Goal: Entertainment & Leisure: Consume media (video, audio)

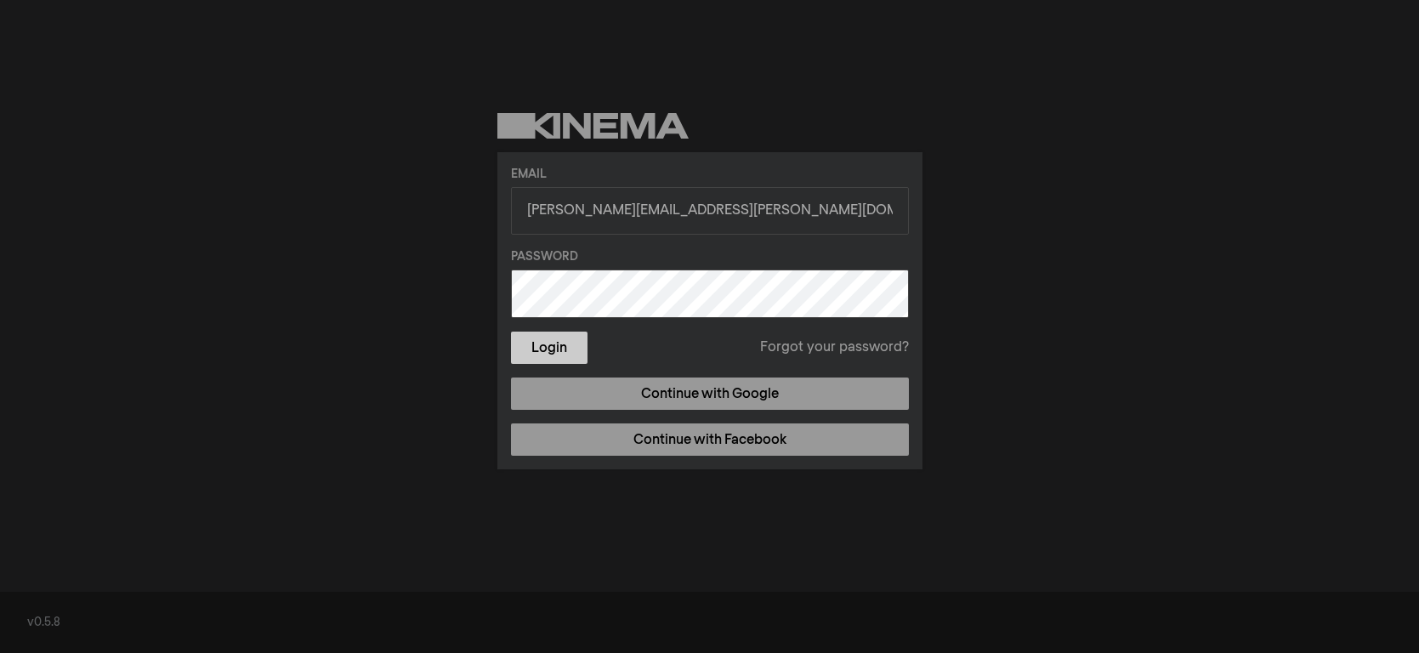
click at [520, 340] on button "Login" at bounding box center [549, 348] width 77 height 32
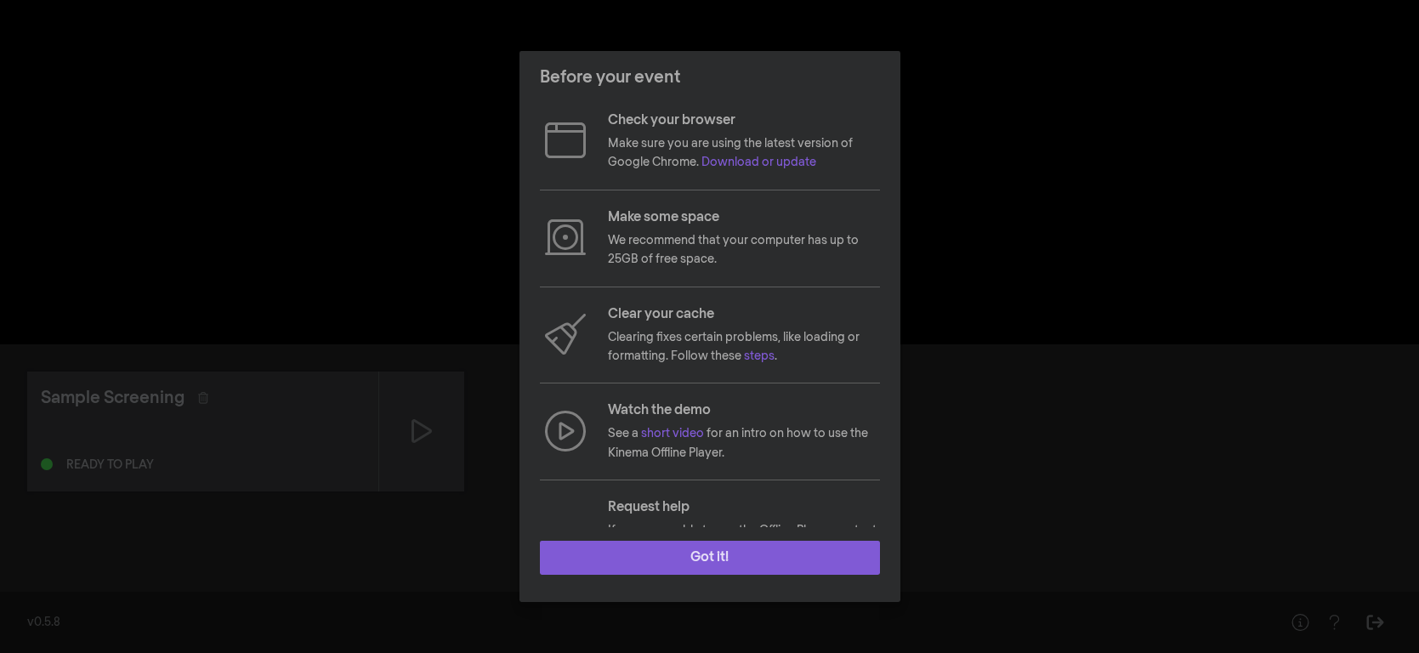
click at [697, 554] on button "Got it!" at bounding box center [710, 558] width 340 height 34
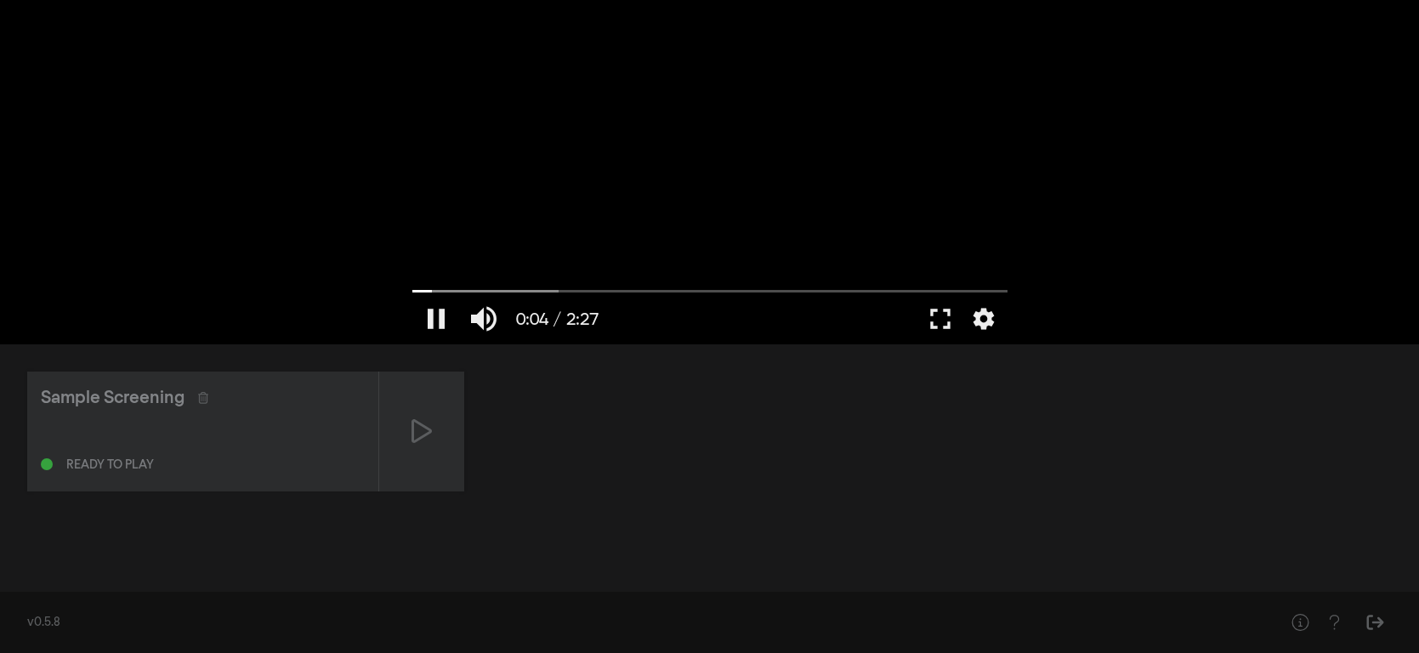
click at [810, 194] on div at bounding box center [710, 172] width 612 height 344
type input "4.918804"
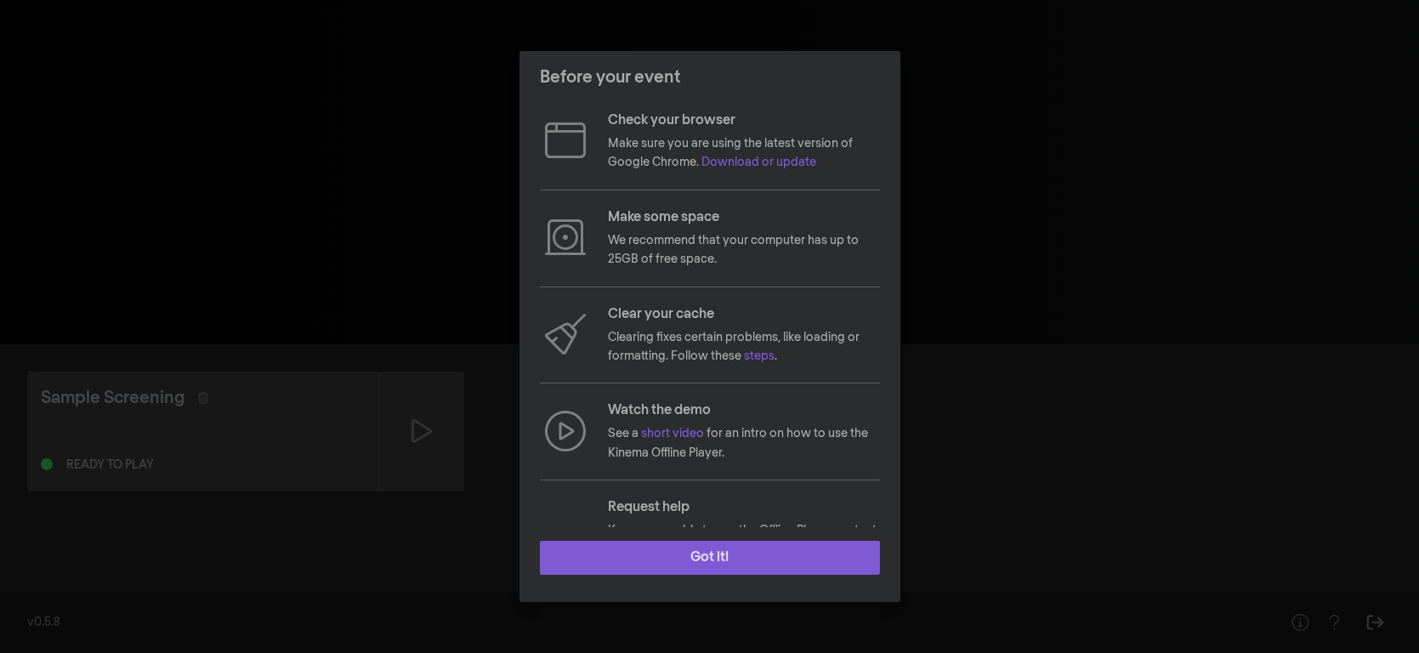
click at [732, 558] on button "Got it!" at bounding box center [710, 558] width 340 height 34
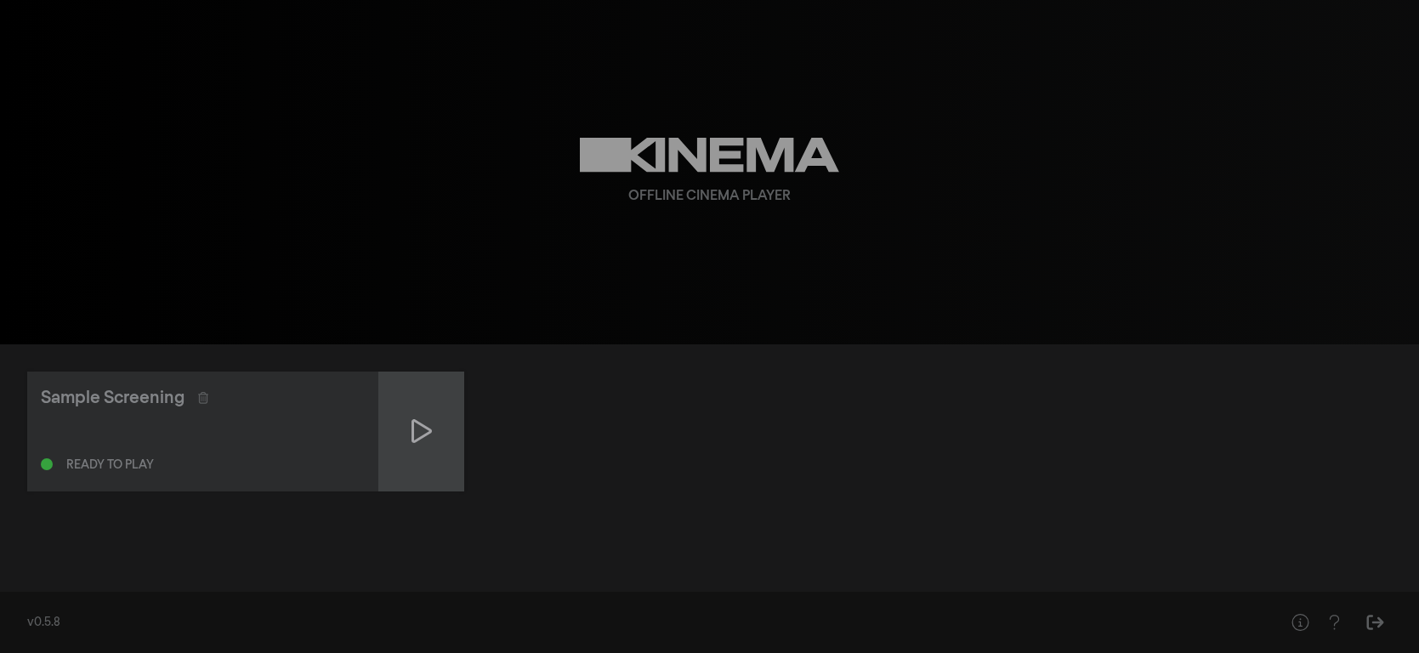
click at [432, 424] on div at bounding box center [421, 432] width 85 height 120
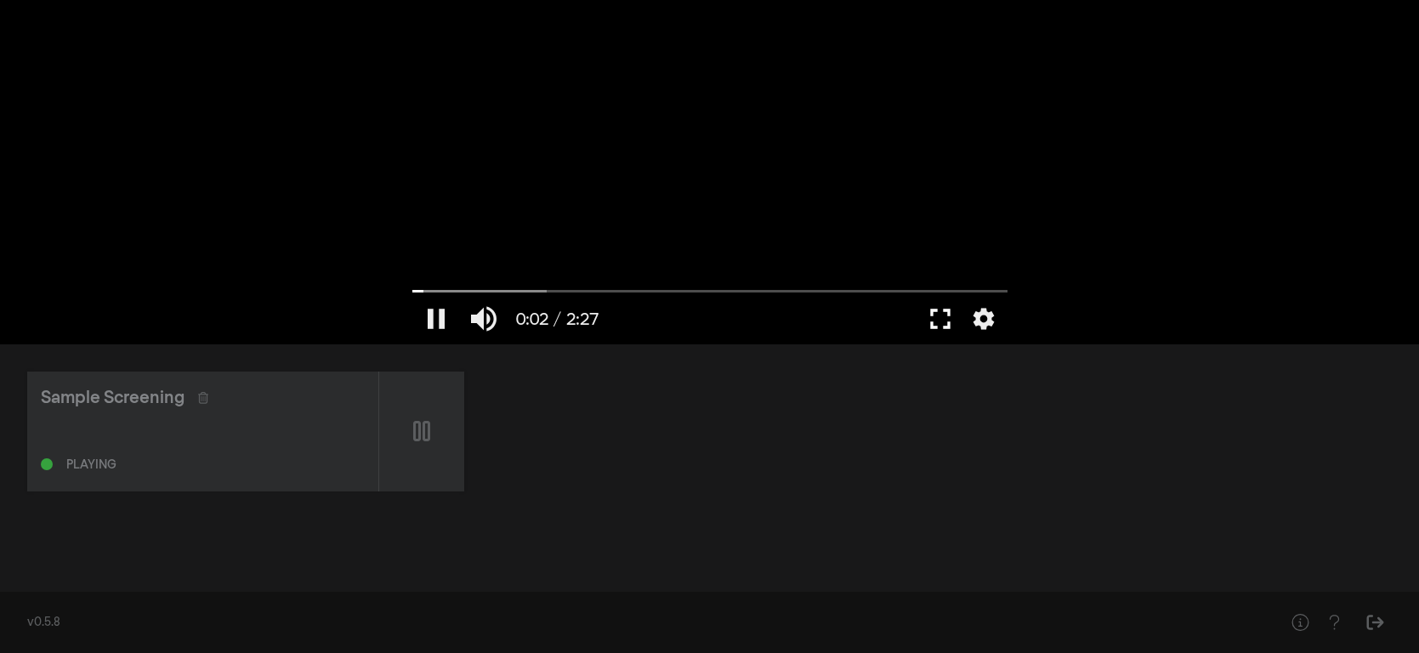
click at [945, 321] on button "fullscreen" at bounding box center [941, 318] width 48 height 51
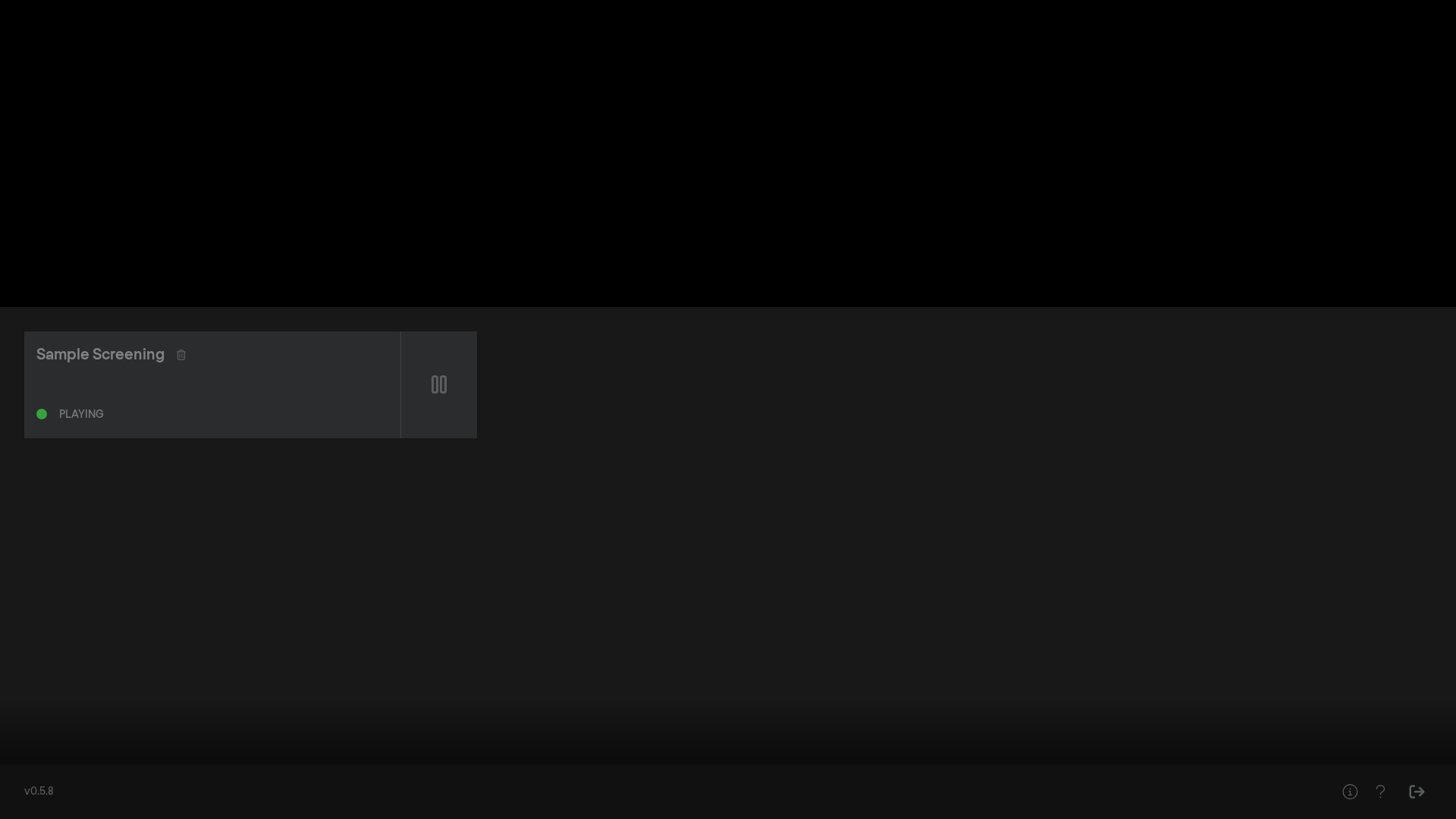
click at [41, 582] on button "pause" at bounding box center [29, 796] width 43 height 46
type input "17.486428"
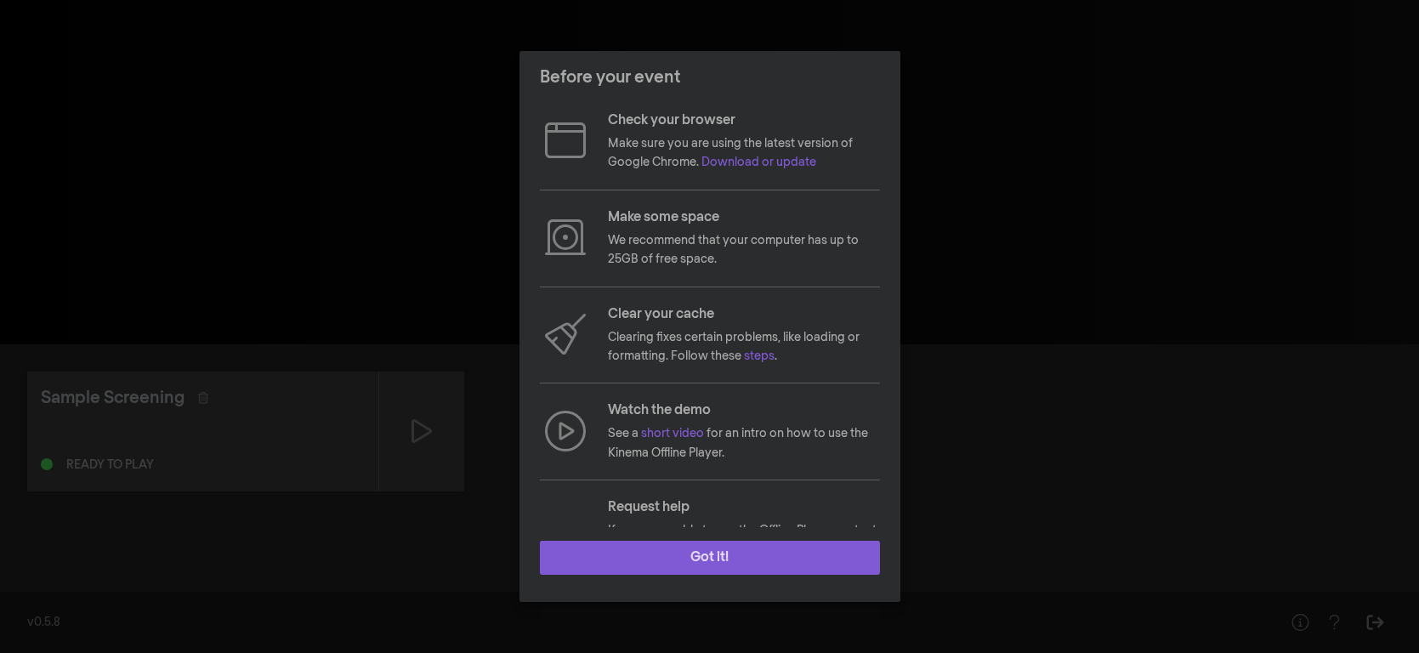
click at [739, 564] on button "Got it!" at bounding box center [710, 558] width 340 height 34
